Goal: Information Seeking & Learning: Learn about a topic

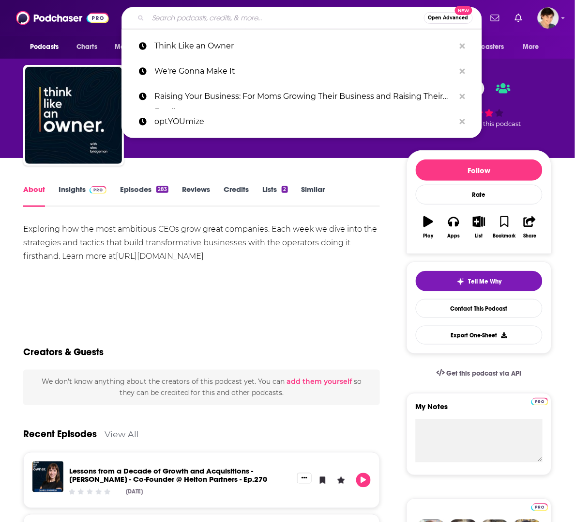
click at [211, 15] on input "Search podcasts, credits, & more..." at bounding box center [286, 17] width 276 height 15
paste input "On the Spectrum Empowerment Stories with [PERSON_NAME]"
type input "On the Spectrum Empowerment Stories with [PERSON_NAME]"
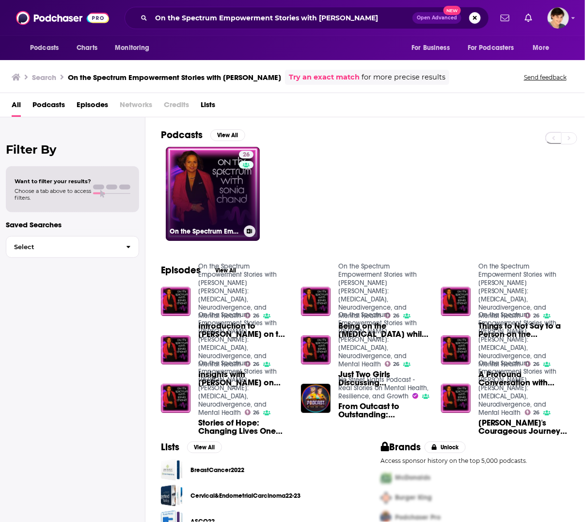
click at [207, 199] on link "26 On the Spectrum Empowerment Stories with [PERSON_NAME] [PERSON_NAME]: [MEDIC…" at bounding box center [213, 194] width 94 height 94
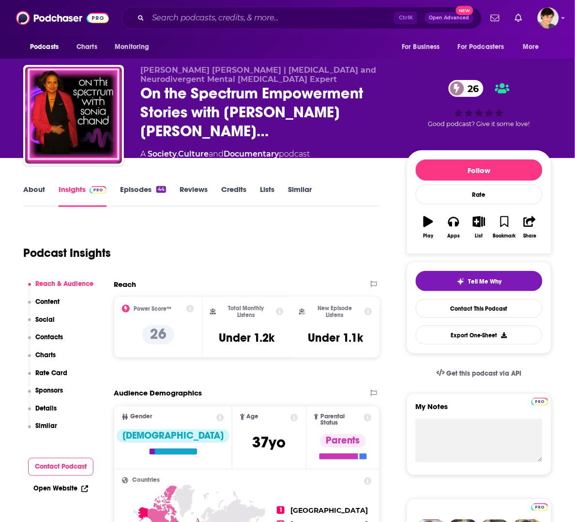
click at [307, 243] on div "Podcast Insights" at bounding box center [197, 246] width 349 height 49
click at [28, 186] on link "About" at bounding box center [34, 196] width 22 height 22
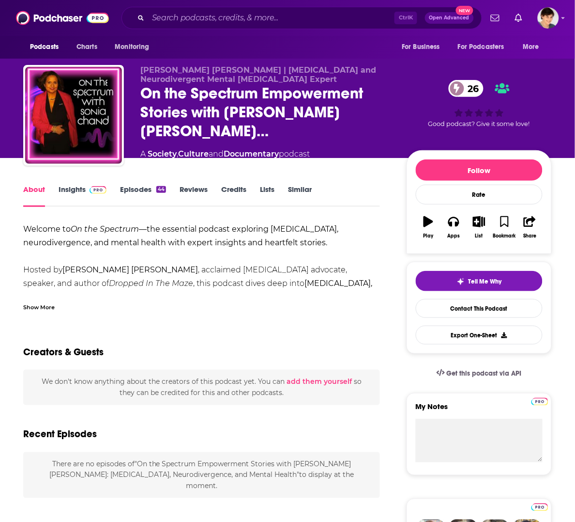
click at [25, 304] on div "Show More" at bounding box center [38, 306] width 31 height 9
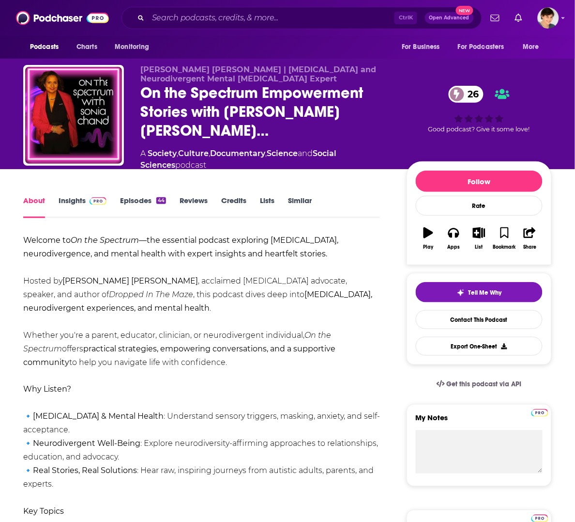
drag, startPoint x: 168, startPoint y: 350, endPoint x: 22, endPoint y: 228, distance: 190.5
copy div "Welcome to On the Spectrum —the essential podcast exploring [MEDICAL_DATA], neu…"
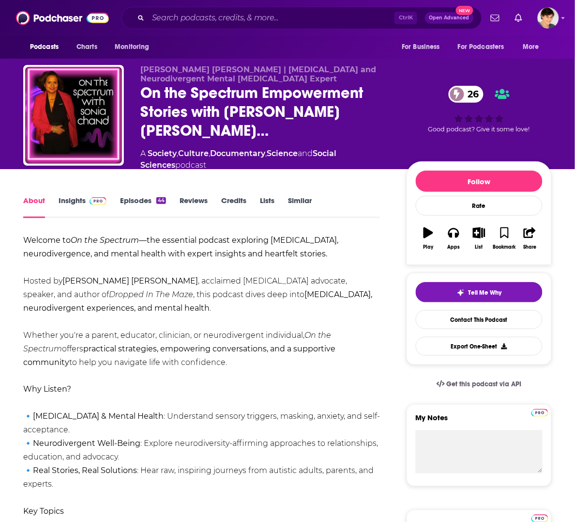
click at [162, 72] on span "[PERSON_NAME] [PERSON_NAME] | [MEDICAL_DATA] and Neurodivergent Mental [MEDICAL…" at bounding box center [258, 74] width 236 height 18
drag, startPoint x: 137, startPoint y: 73, endPoint x: 226, endPoint y: 74, distance: 89.1
click at [226, 74] on div "[PERSON_NAME] [PERSON_NAME] | [MEDICAL_DATA] and Neurodivergent Mental [MEDICAL…" at bounding box center [287, 123] width 529 height 116
copy span "[PERSON_NAME] [PERSON_NAME]"
click at [288, 148] on div "A Society , Culture , Documentary , Science and Social Sciences podcast" at bounding box center [265, 159] width 251 height 23
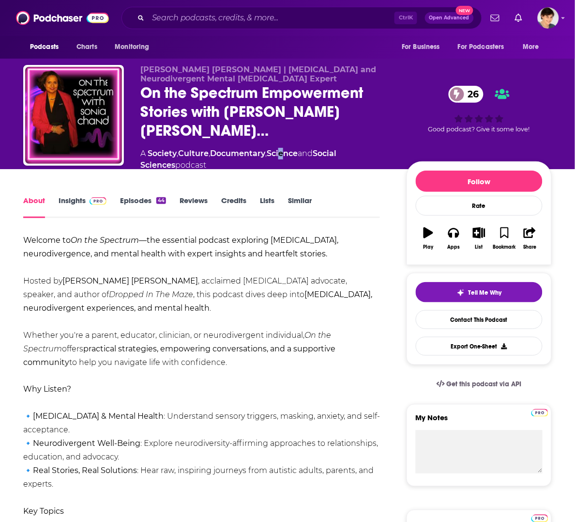
click at [62, 196] on link "Insights" at bounding box center [83, 207] width 48 height 22
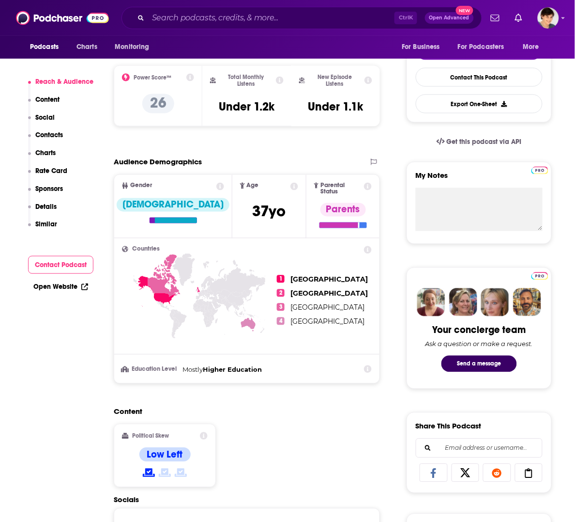
scroll to position [484, 0]
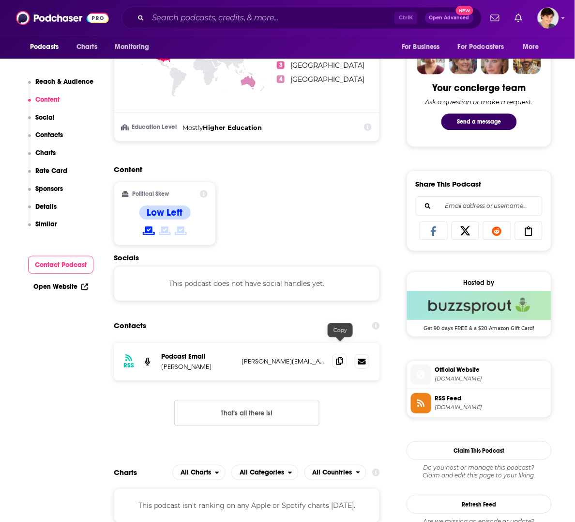
click at [339, 357] on icon at bounding box center [340, 361] width 7 height 8
click at [264, 316] on div "Contacts" at bounding box center [247, 325] width 266 height 18
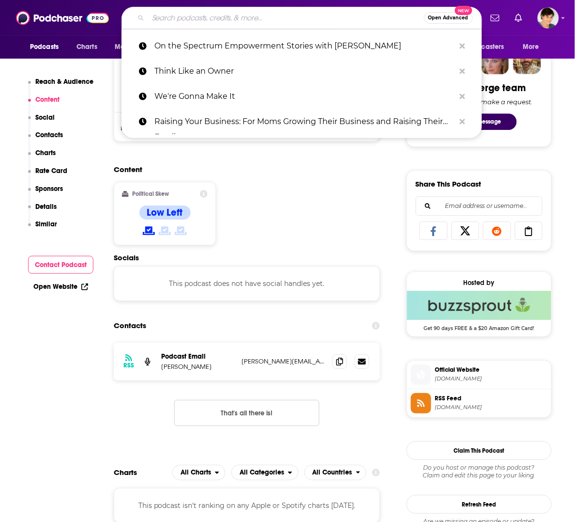
click at [223, 21] on input "Search podcasts, credits, & more..." at bounding box center [286, 17] width 276 height 15
paste input "[EMAIL_ADDRESS][DOMAIN_NAME]"
type input "[EMAIL_ADDRESS][DOMAIN_NAME]"
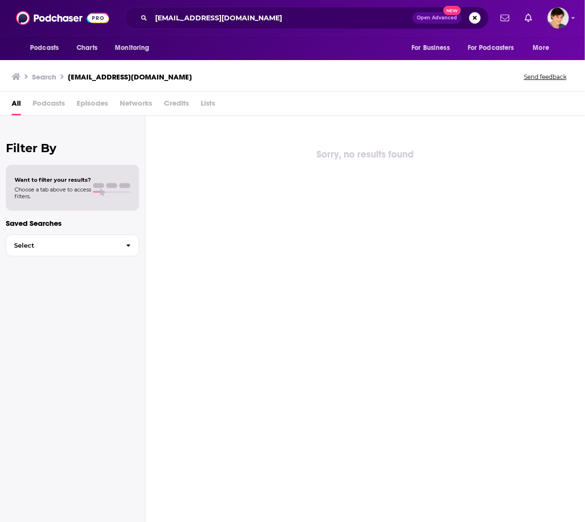
click at [551, 134] on div "Sorry, no results found" at bounding box center [364, 318] width 439 height 405
drag, startPoint x: 548, startPoint y: 122, endPoint x: 534, endPoint y: 115, distance: 15.6
click at [548, 122] on div "Sorry, no results found" at bounding box center [364, 318] width 439 height 405
click at [204, 15] on input "[EMAIL_ADDRESS][DOMAIN_NAME]" at bounding box center [281, 17] width 261 height 15
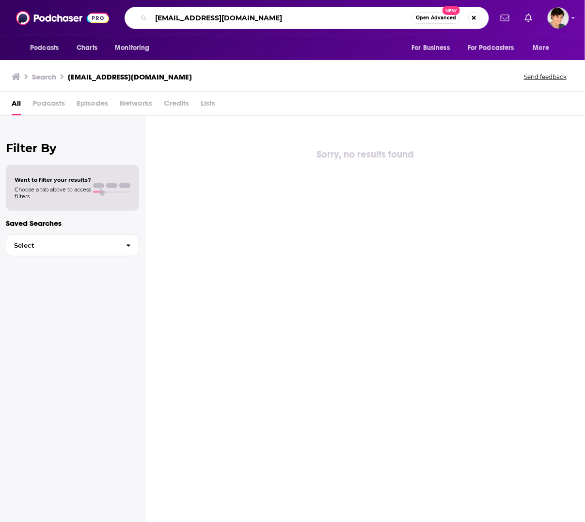
paste input "Mom To MORE"
type input "Mom To MORE"
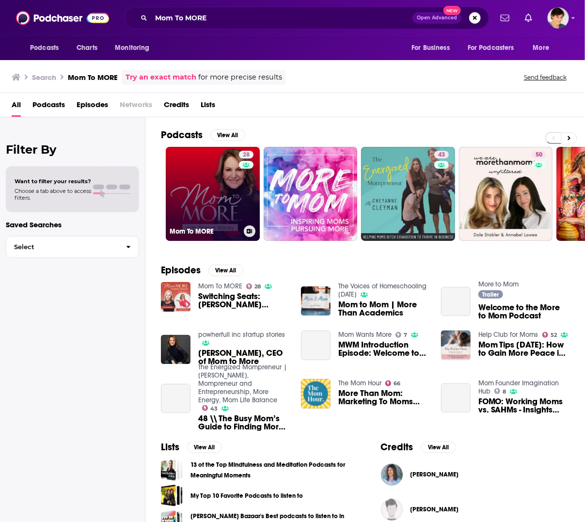
click at [207, 190] on link "28 Mom To MORE" at bounding box center [213, 194] width 94 height 94
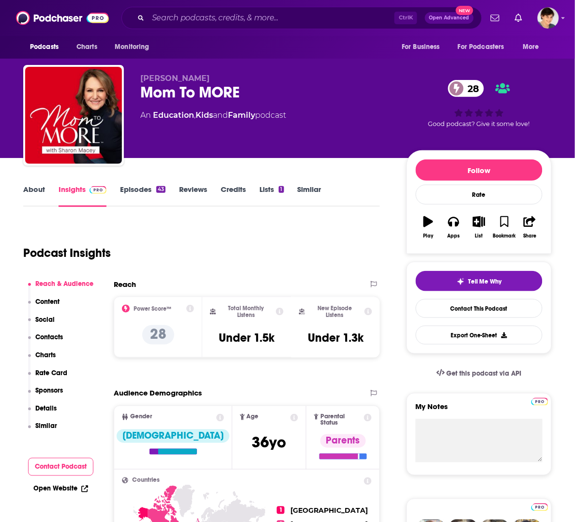
click at [170, 77] on span "[PERSON_NAME]" at bounding box center [174, 78] width 69 height 9
copy p "[PERSON_NAME]"
click at [298, 224] on div "Podcast Insights" at bounding box center [197, 246] width 349 height 49
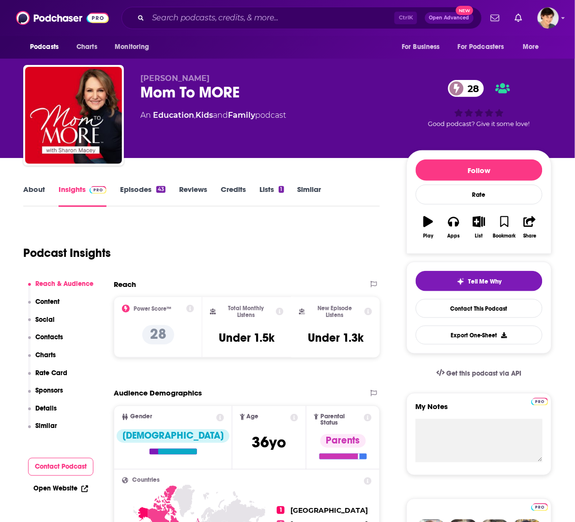
click at [35, 187] on link "About" at bounding box center [34, 196] width 22 height 22
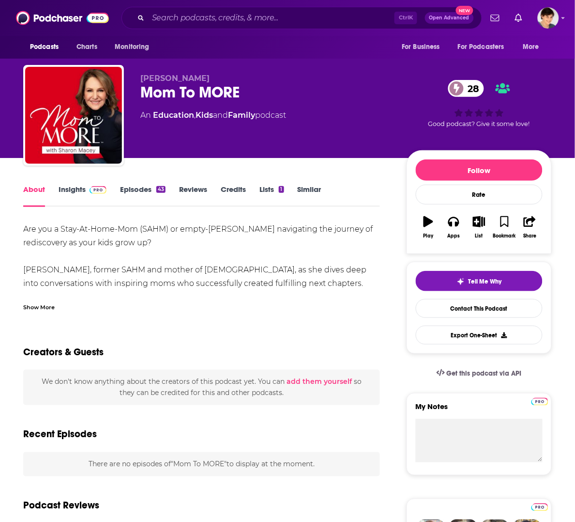
click at [56, 305] on div "Show More" at bounding box center [201, 303] width 357 height 16
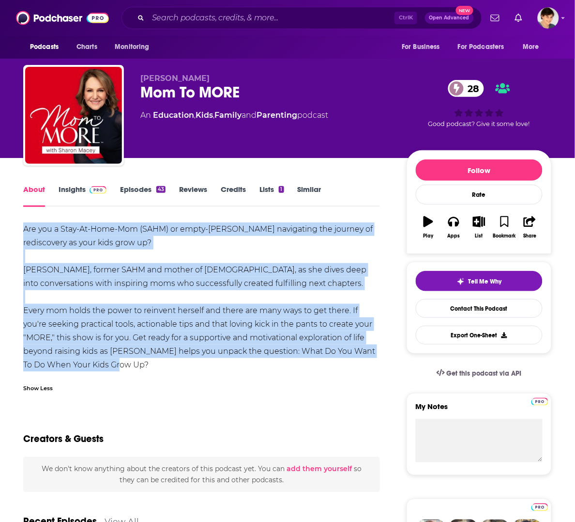
drag, startPoint x: 136, startPoint y: 365, endPoint x: 22, endPoint y: 228, distance: 178.5
copy div "Are you a Stay-At-Home-Mom (SAHM) or empty-[PERSON_NAME] navigating the journey…"
click at [348, 266] on div "Are you a Stay-At-Home-Mom (SAHM) or empty-[PERSON_NAME] navigating the journey…" at bounding box center [201, 296] width 357 height 149
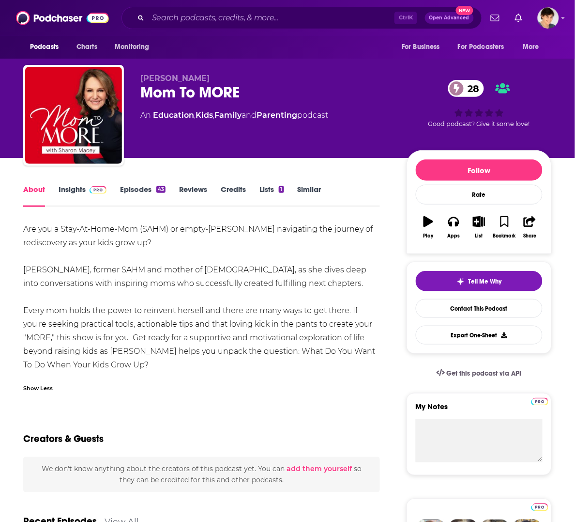
click at [73, 186] on link "Insights" at bounding box center [83, 196] width 48 height 22
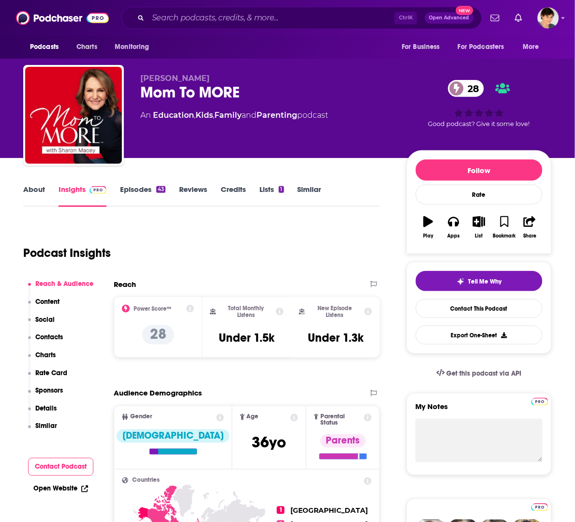
scroll to position [363, 0]
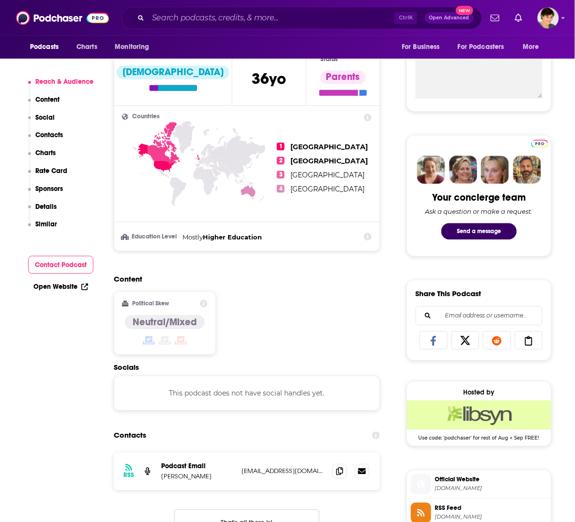
click at [197, 11] on input "Search podcasts, credits, & more..." at bounding box center [271, 17] width 247 height 15
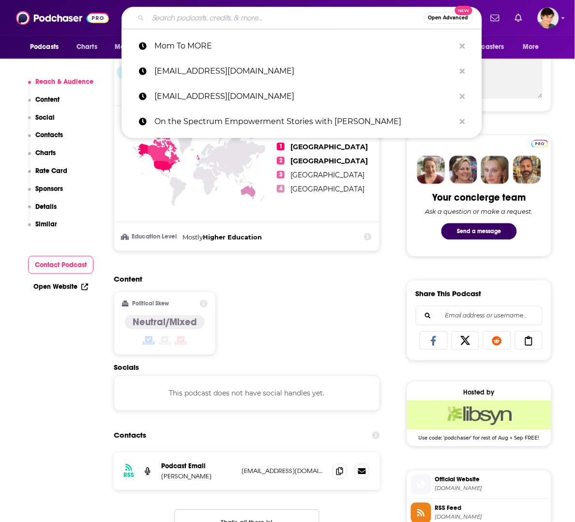
paste input "SelfSeed Podcast."
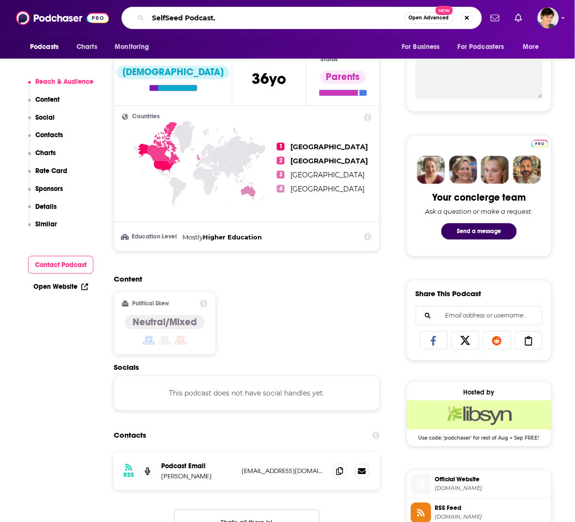
type input "SelfSeed Podcast"
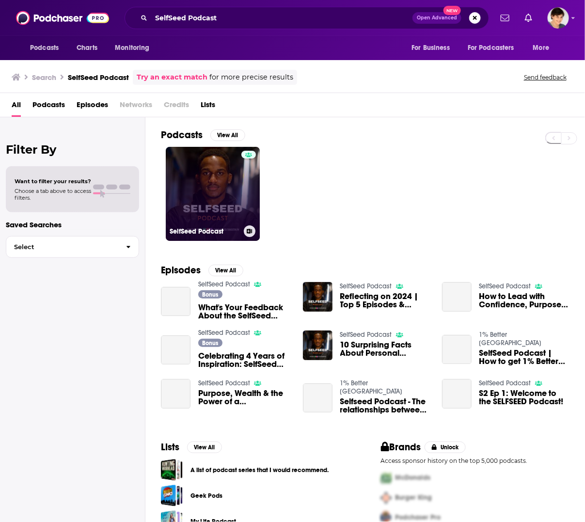
click at [202, 199] on link "SelfSeed Podcast" at bounding box center [213, 194] width 94 height 94
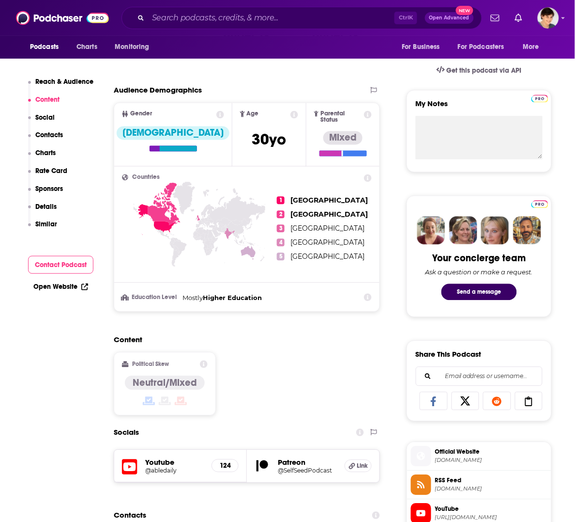
scroll to position [545, 0]
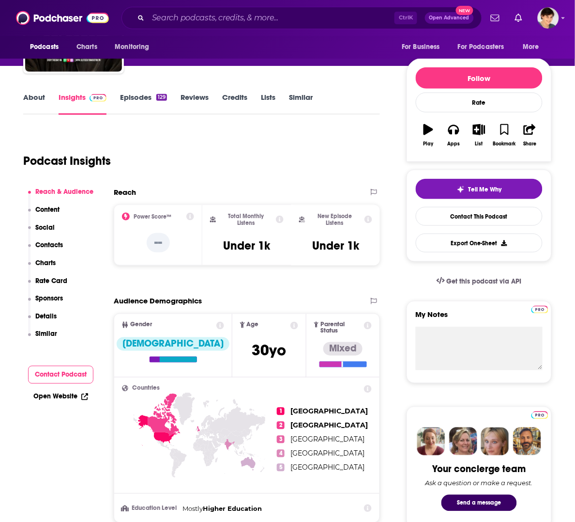
scroll to position [0, 0]
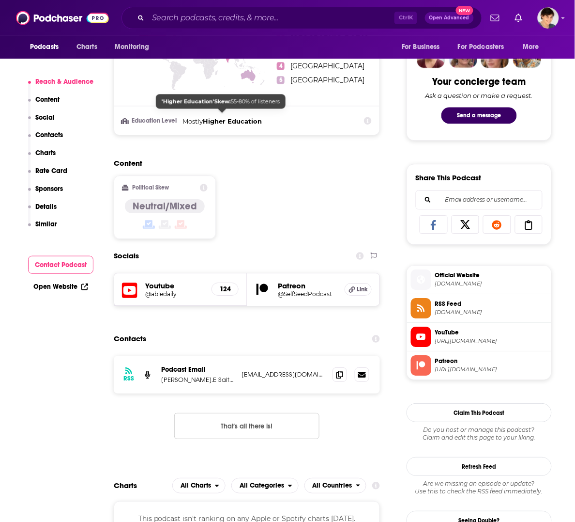
scroll to position [484, 0]
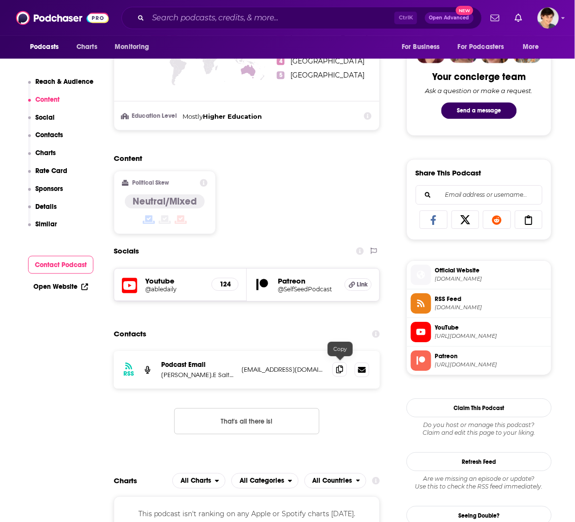
click at [339, 368] on icon at bounding box center [340, 369] width 7 height 8
click at [276, 231] on div "Content Political Skew Neutral/Mixed" at bounding box center [247, 198] width 266 height 88
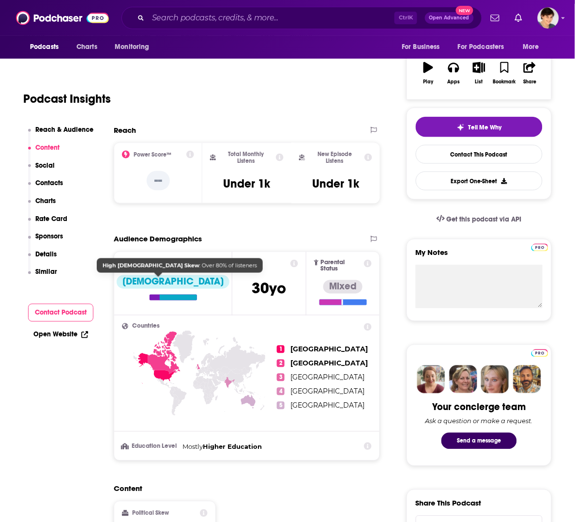
scroll to position [0, 0]
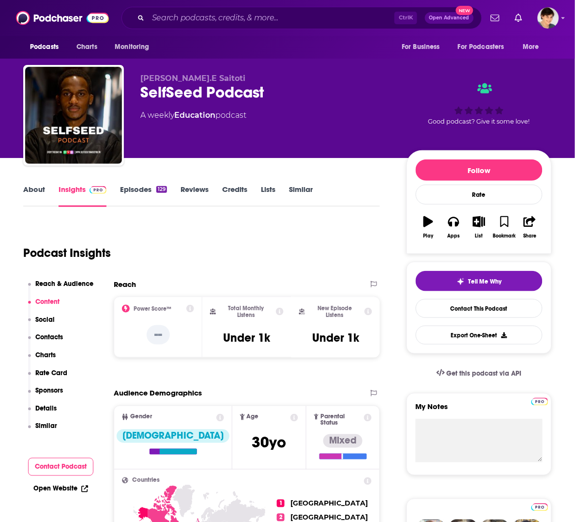
click at [294, 225] on div "Podcast Insights" at bounding box center [197, 246] width 349 height 49
click at [42, 185] on link "About" at bounding box center [34, 196] width 22 height 22
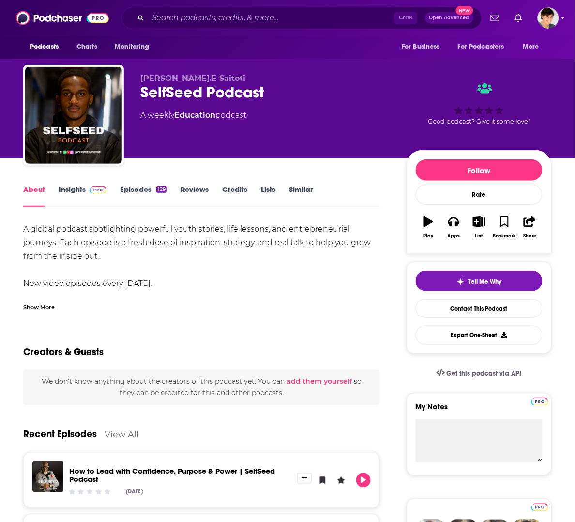
click at [40, 306] on div "Show More" at bounding box center [38, 306] width 31 height 9
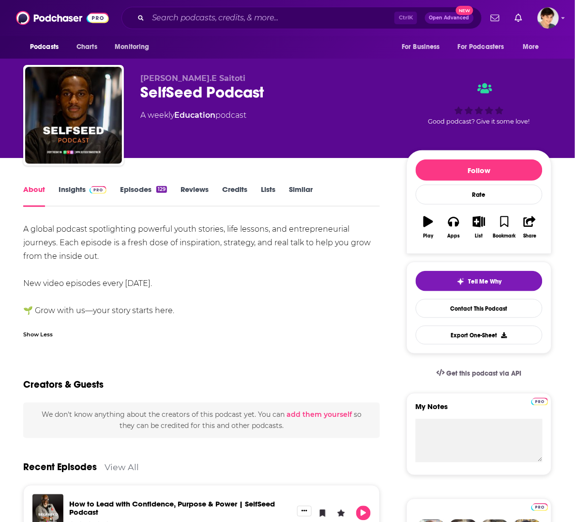
drag, startPoint x: 175, startPoint y: 278, endPoint x: 23, endPoint y: 229, distance: 159.8
click at [23, 229] on div "A global podcast spotlighting powerful youth stories, life lessons, and entrepr…" at bounding box center [201, 269] width 357 height 95
copy div "A global podcast spotlighting powerful youth stories, life lessons, and entrepr…"
click at [323, 123] on div "[PERSON_NAME].E Saitoti SelfSeed Podcast A weekly Education podcast" at bounding box center [265, 112] width 251 height 77
click at [240, 98] on div "SelfSeed Podcast" at bounding box center [265, 92] width 251 height 19
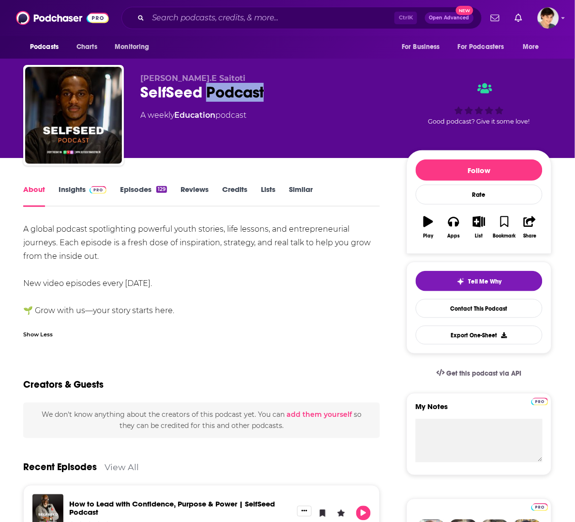
click at [240, 98] on div "SelfSeed Podcast" at bounding box center [265, 92] width 251 height 19
copy div "SelfSeed Podcast"
click at [306, 124] on div "[PERSON_NAME].E Saitoti SelfSeed Podcast A weekly Education podcast" at bounding box center [265, 112] width 251 height 77
click at [299, 287] on div "A global podcast spotlighting powerful youth stories, life lessons, and entrepr…" at bounding box center [201, 269] width 357 height 95
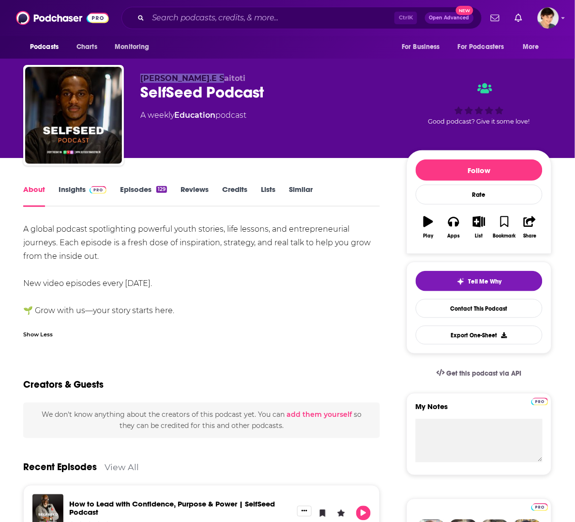
drag, startPoint x: 223, startPoint y: 74, endPoint x: 135, endPoint y: 76, distance: 88.2
click at [135, 76] on div "[PERSON_NAME].E Saitoti SelfSeed Podcast A weekly Education podcast Good podcas…" at bounding box center [287, 117] width 529 height 105
copy span "[PERSON_NAME].E Saitoti"
click at [356, 304] on div "A global podcast spotlighting powerful youth stories, life lessons, and entrepr…" at bounding box center [201, 269] width 357 height 95
click at [549, 122] on div "Good podcast? Give it some love!" at bounding box center [479, 104] width 145 height 60
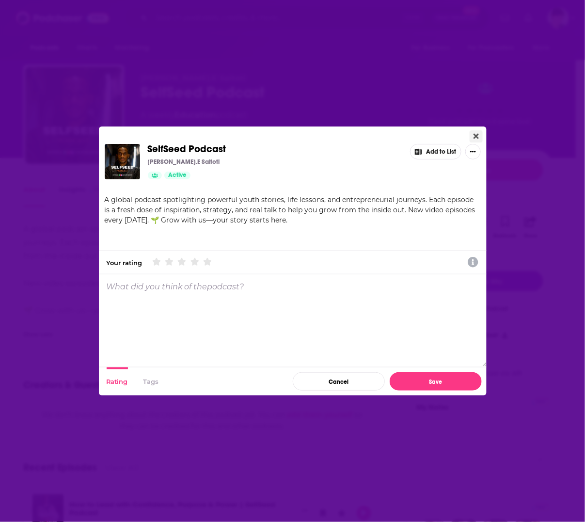
click at [475, 132] on icon "Close" at bounding box center [475, 136] width 5 height 8
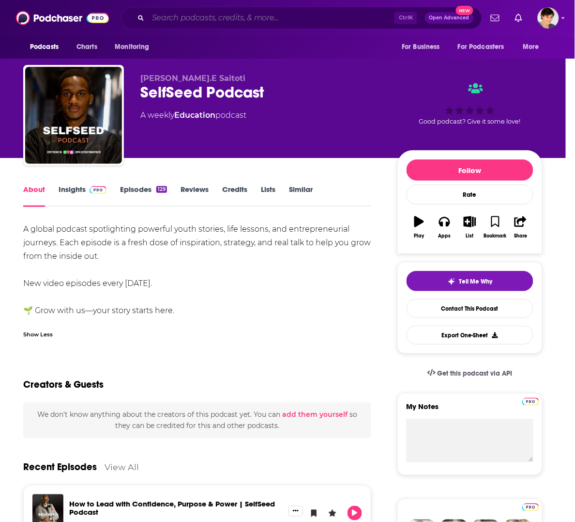
click at [218, 15] on input "Search podcasts, credits, & more..." at bounding box center [271, 17] width 247 height 15
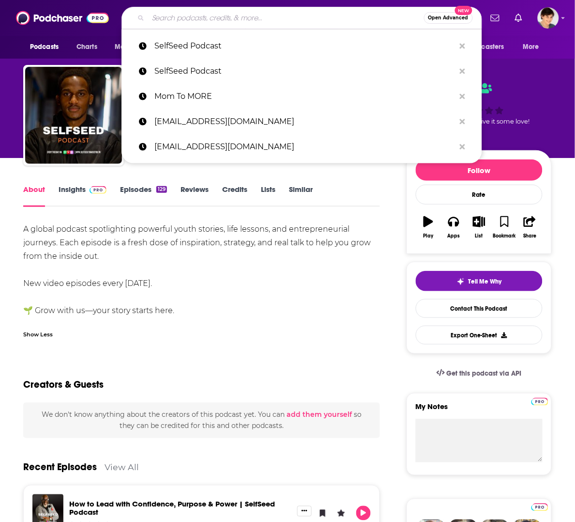
paste input "Behind the Gloss"
type input "Behind the Gloss"
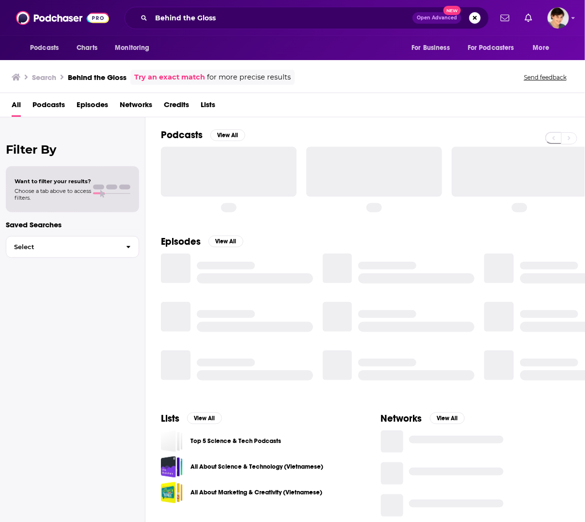
click at [52, 106] on span "Podcasts" at bounding box center [48, 107] width 32 height 20
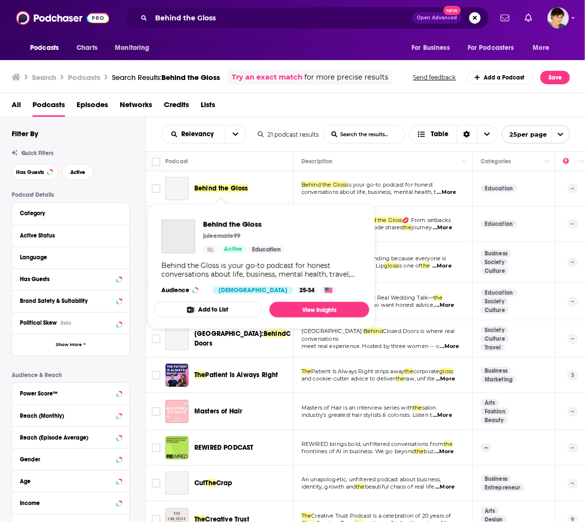
click at [220, 189] on span "Behind the Gloss" at bounding box center [221, 188] width 54 height 8
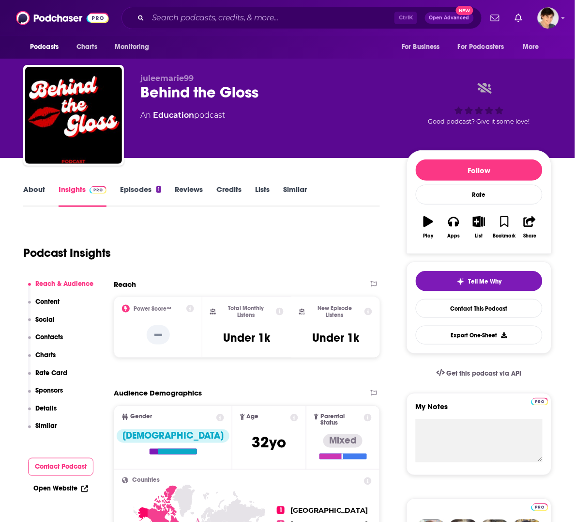
click at [27, 188] on link "About" at bounding box center [34, 196] width 22 height 22
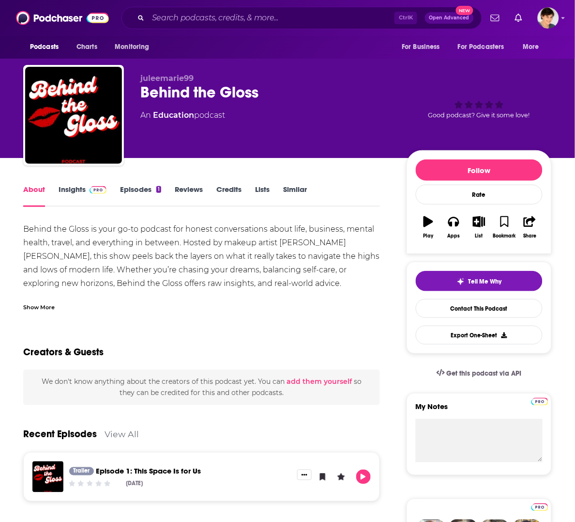
click at [545, 125] on div "Good podcast? Give it some love!" at bounding box center [479, 104] width 145 height 60
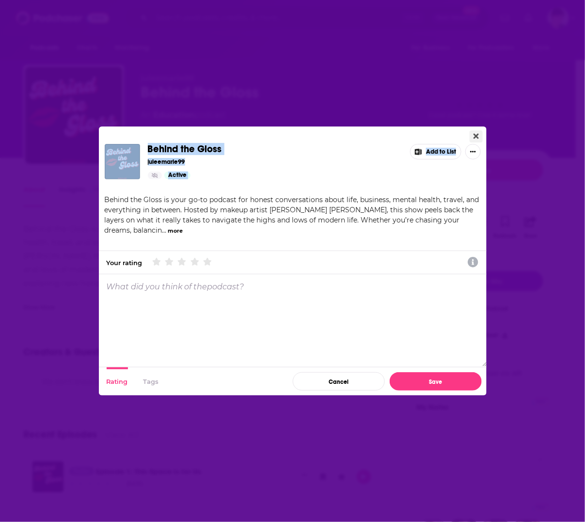
click at [475, 130] on div "Behind the Gloss juleemarie99 Active Add to List Behind the Gloss is your go-to…" at bounding box center [292, 260] width 387 height 269
click at [476, 135] on icon "Close" at bounding box center [475, 136] width 5 height 8
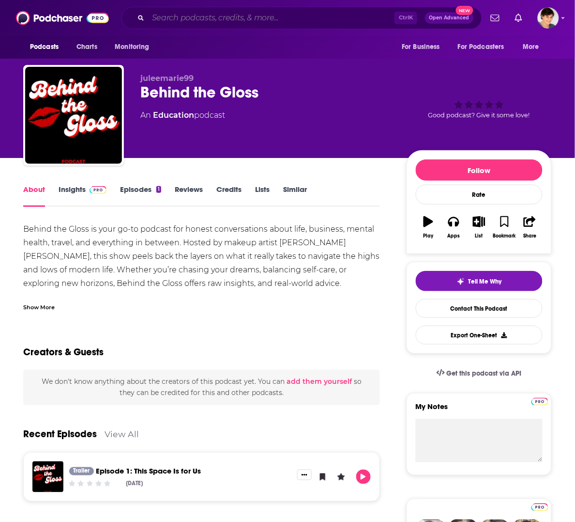
click at [247, 16] on input "Search podcasts, credits, & more..." at bounding box center [271, 17] width 247 height 15
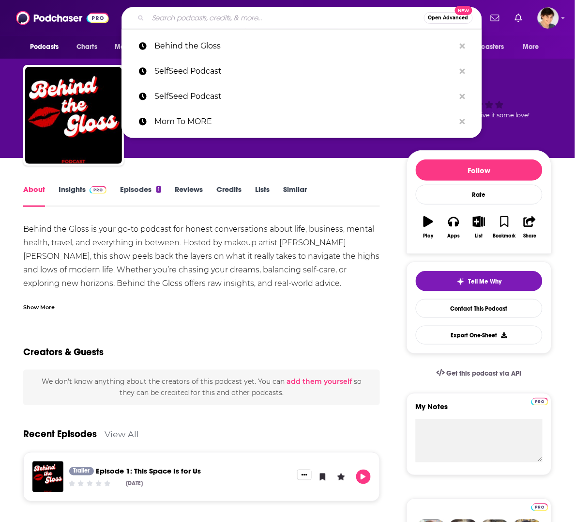
paste input "Aspire for More with [PERSON_NAME]"
type input "Aspire for More with [PERSON_NAME]"
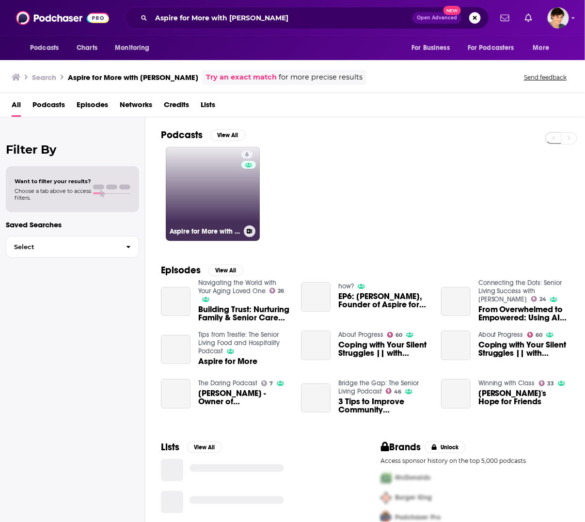
click at [197, 186] on link "6 Aspire for More with [PERSON_NAME]" at bounding box center [213, 194] width 94 height 94
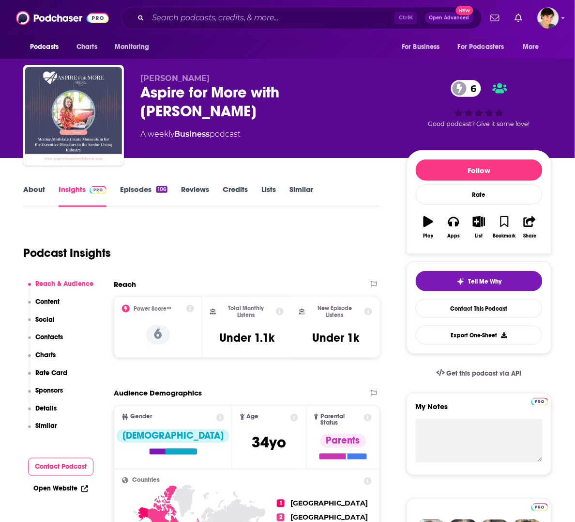
click at [203, 83] on div "Aspire for More with [PERSON_NAME] 6" at bounding box center [265, 102] width 251 height 38
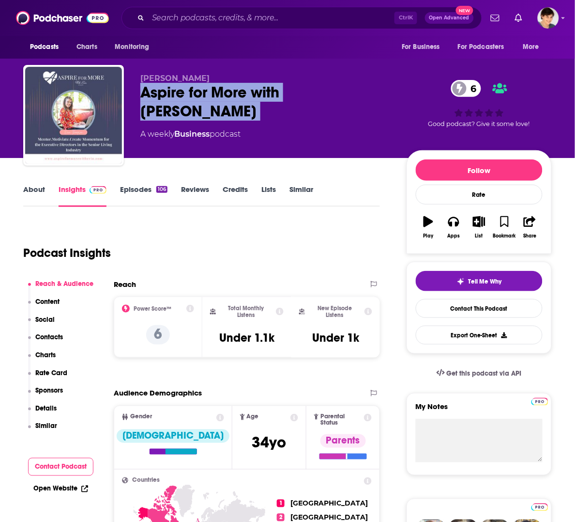
click at [203, 83] on div "Aspire for More with [PERSON_NAME] 6" at bounding box center [265, 102] width 251 height 38
copy div "Aspire for More with [PERSON_NAME] 6"
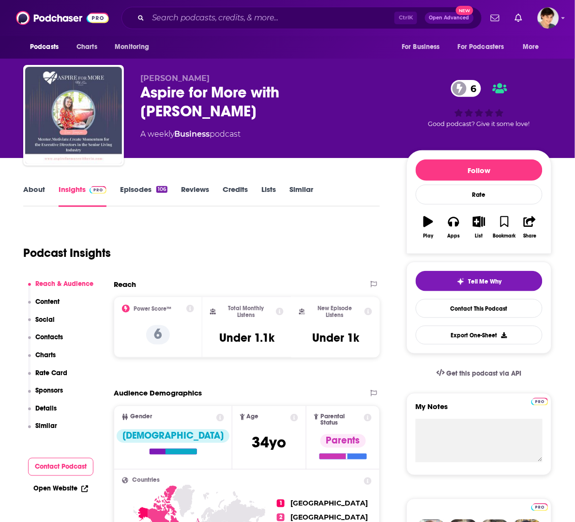
click at [310, 232] on div "Podcast Insights" at bounding box center [197, 246] width 349 height 49
click at [318, 252] on div "Podcast Insights" at bounding box center [197, 246] width 349 height 49
click at [40, 186] on link "About" at bounding box center [34, 196] width 22 height 22
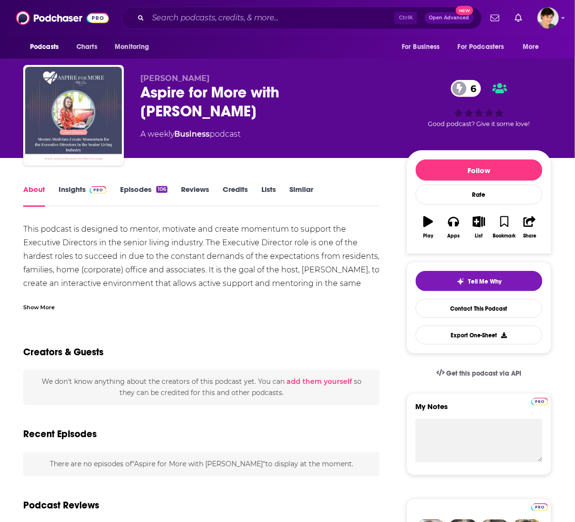
click at [46, 302] on div "Show More" at bounding box center [38, 306] width 31 height 9
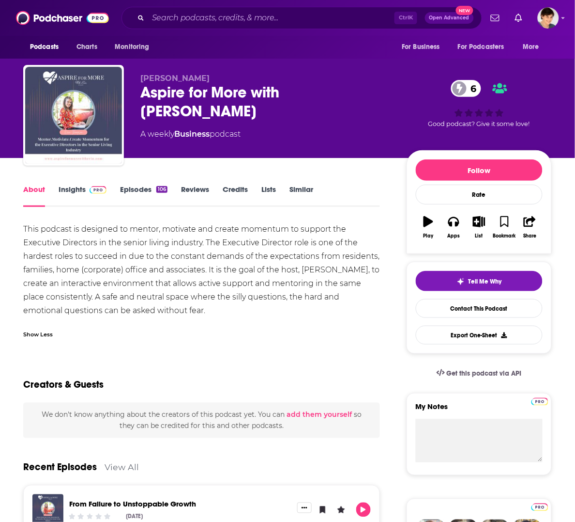
scroll to position [121, 0]
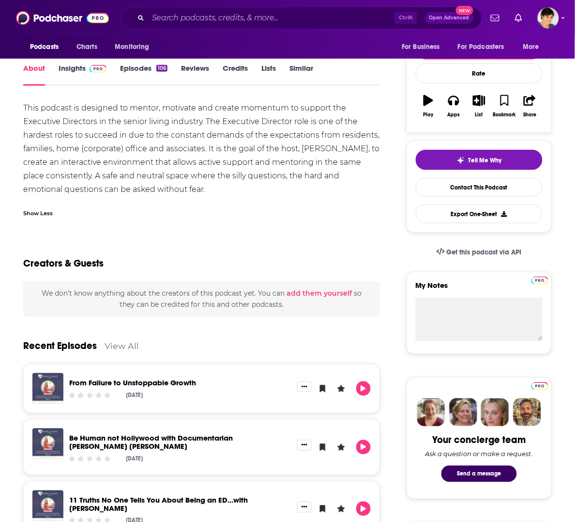
click at [555, 176] on div "About Insights Episodes 106 Reviews Credits Lists Similar This podcast is desig…" at bounding box center [287, 507] width 543 height 940
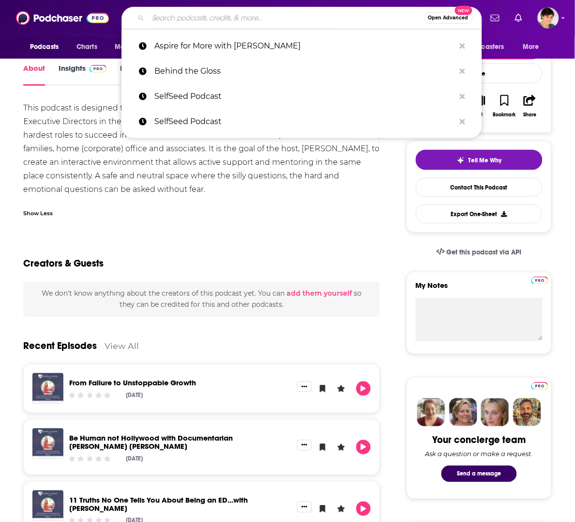
click at [213, 20] on input "Search podcasts, credits, & more..." at bounding box center [286, 17] width 276 height 15
paste input "[PERSON_NAME]: Why Not Me ?"
type input "[PERSON_NAME]: Why Not Me ?"
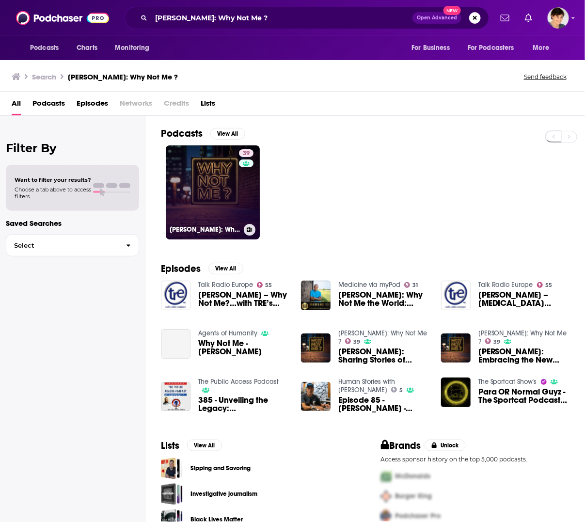
click at [191, 175] on link "39 [PERSON_NAME]: Why Not Me ?" at bounding box center [213, 192] width 94 height 94
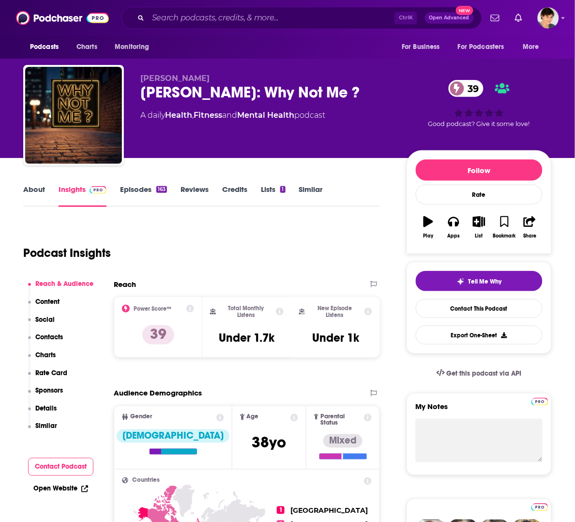
click at [32, 189] on link "About" at bounding box center [34, 196] width 22 height 22
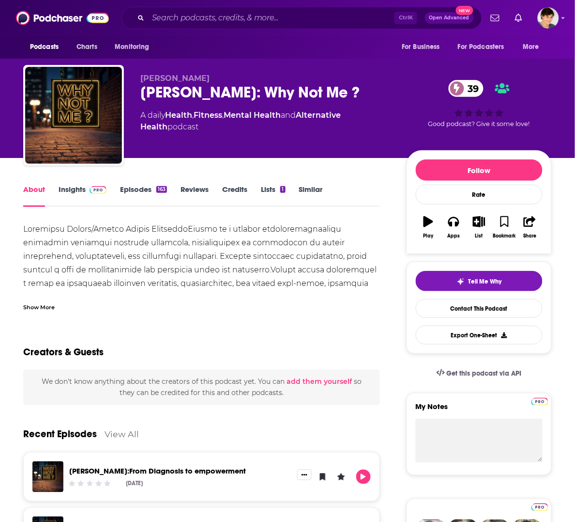
click at [198, 85] on div "[PERSON_NAME]: Why Not Me ? 39" at bounding box center [265, 92] width 251 height 19
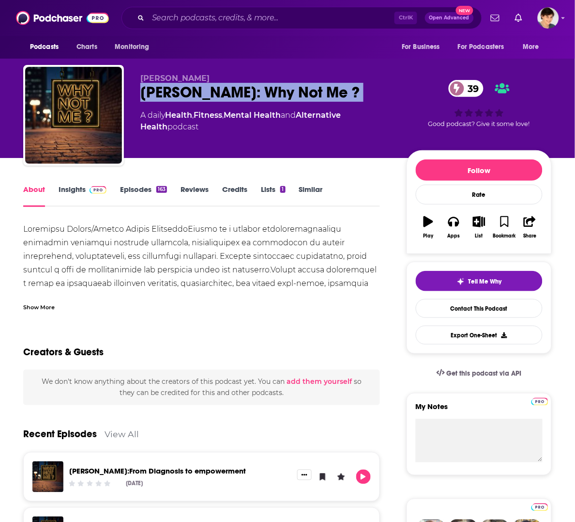
click at [198, 85] on div "[PERSON_NAME]: Why Not Me ? 39" at bounding box center [265, 92] width 251 height 19
copy div "[PERSON_NAME]: Why Not Me ? 39"
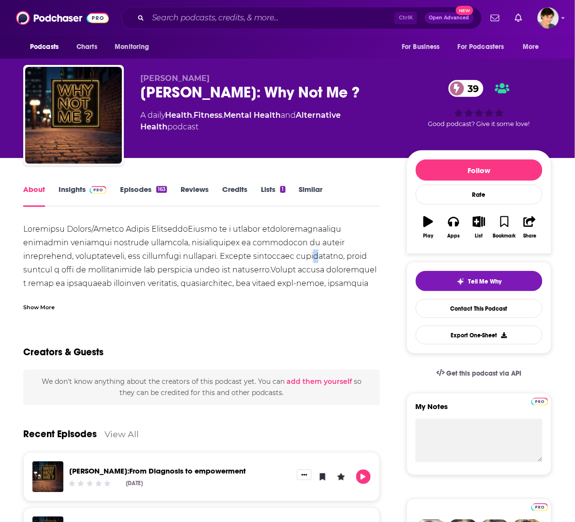
click at [281, 258] on div at bounding box center [201, 330] width 357 height 217
click at [42, 305] on div "Show More" at bounding box center [38, 306] width 31 height 9
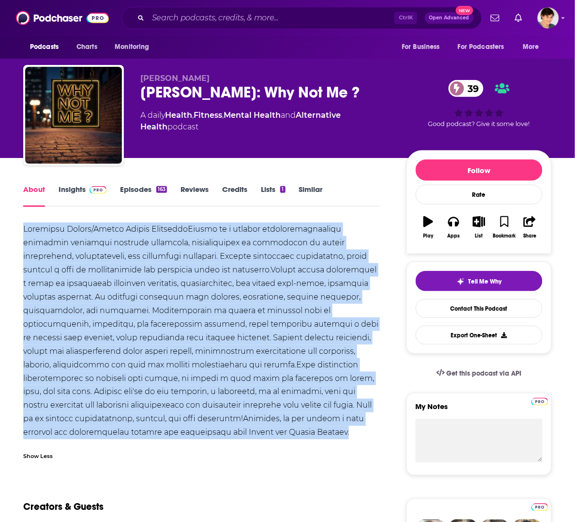
drag, startPoint x: 296, startPoint y: 433, endPoint x: 23, endPoint y: 231, distance: 339.5
click at [23, 231] on div at bounding box center [201, 330] width 357 height 217
copy div "Embracing Autism/Mental Health WorldwideAutism is a complex neurodevelopmental …"
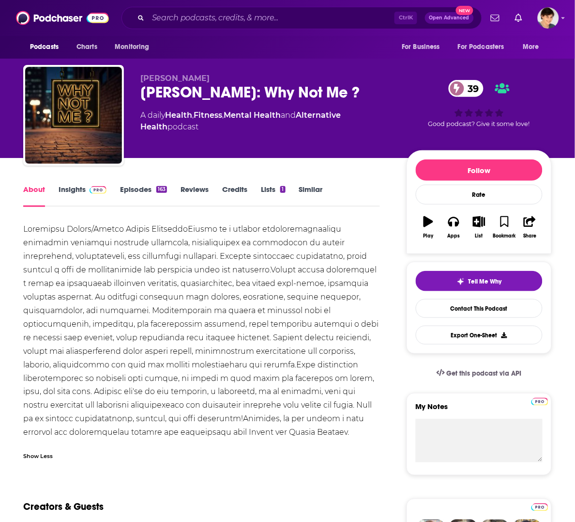
click at [288, 146] on div "[PERSON_NAME] [PERSON_NAME]: Why Not Me ? 39 A daily Health , Fitness , Mental …" at bounding box center [265, 112] width 251 height 77
click at [186, 80] on span "[PERSON_NAME]" at bounding box center [174, 78] width 69 height 9
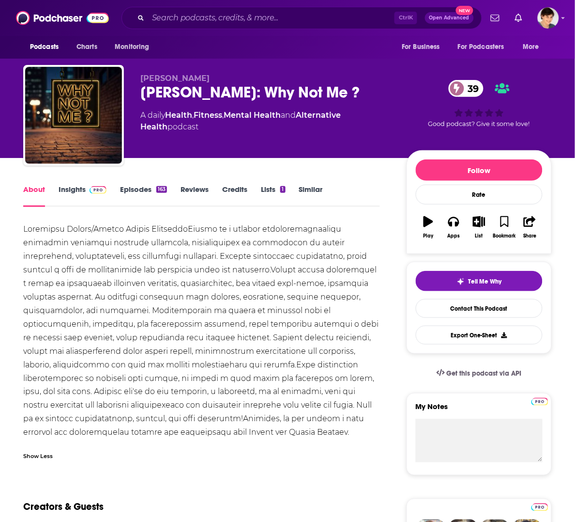
click at [64, 187] on link "Insights" at bounding box center [83, 196] width 48 height 22
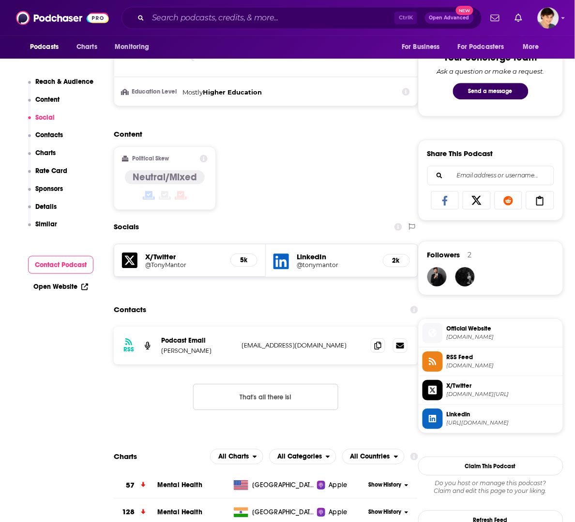
scroll to position [545, 0]
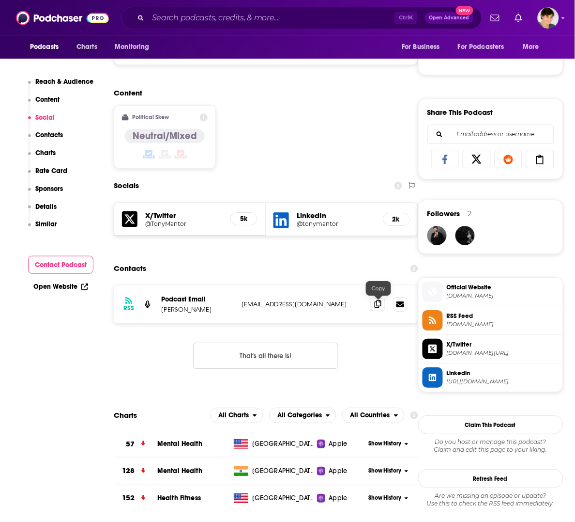
click at [378, 308] on icon at bounding box center [378, 304] width 7 height 8
